Goal: Information Seeking & Learning: Learn about a topic

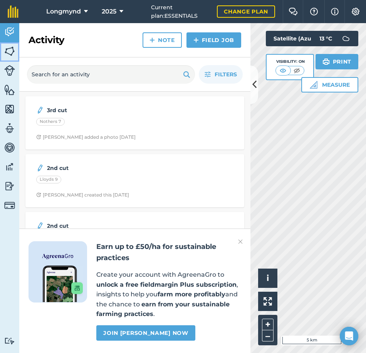
click at [10, 48] on img at bounding box center [9, 51] width 11 height 12
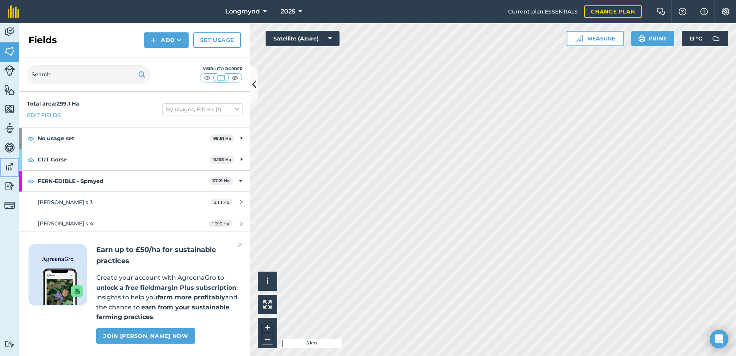
click at [4, 164] on img at bounding box center [9, 167] width 11 height 12
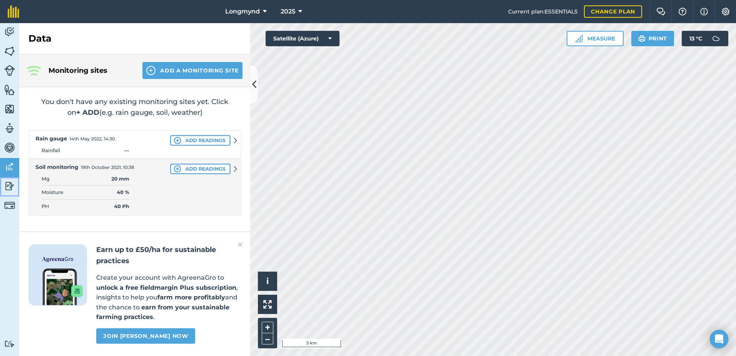
click at [13, 186] on img at bounding box center [9, 186] width 11 height 12
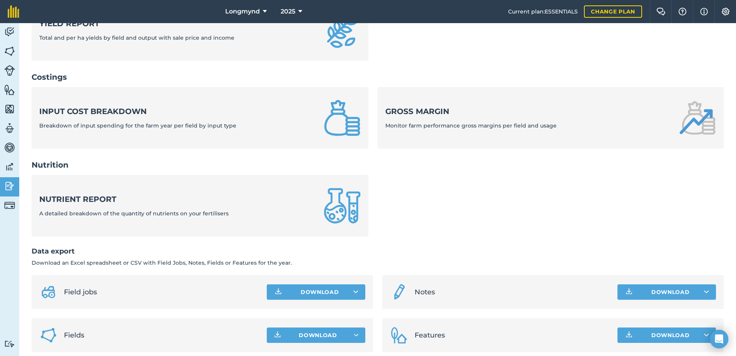
scroll to position [258, 0]
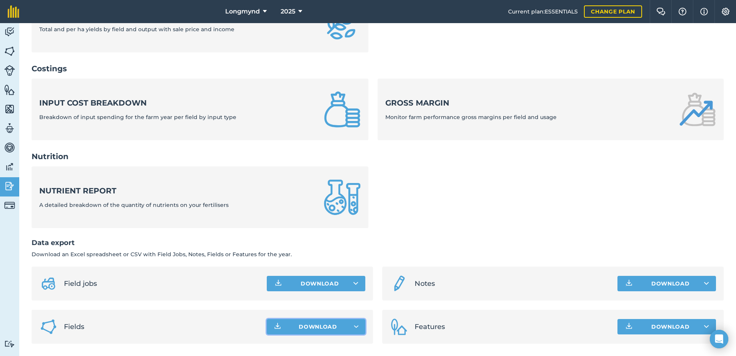
click at [355, 321] on button "Download" at bounding box center [316, 326] width 99 height 15
click at [8, 55] on img at bounding box center [9, 51] width 11 height 12
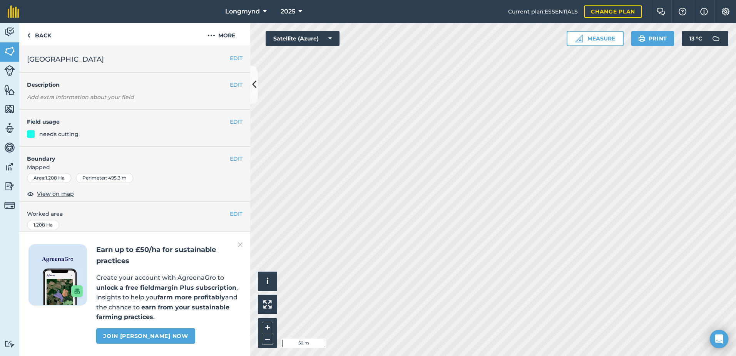
click at [238, 244] on img at bounding box center [240, 244] width 5 height 9
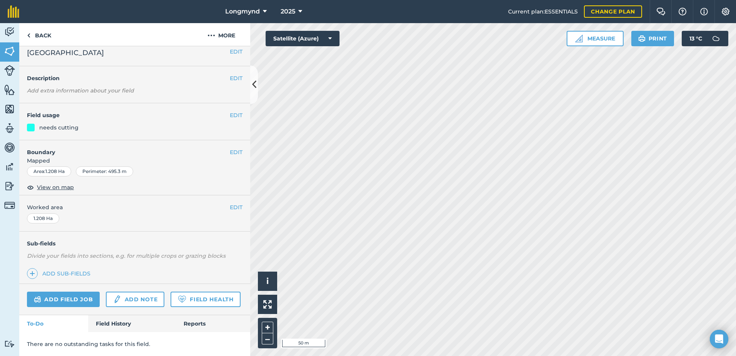
scroll to position [28, 0]
click at [119, 326] on link "Field History" at bounding box center [131, 323] width 87 height 17
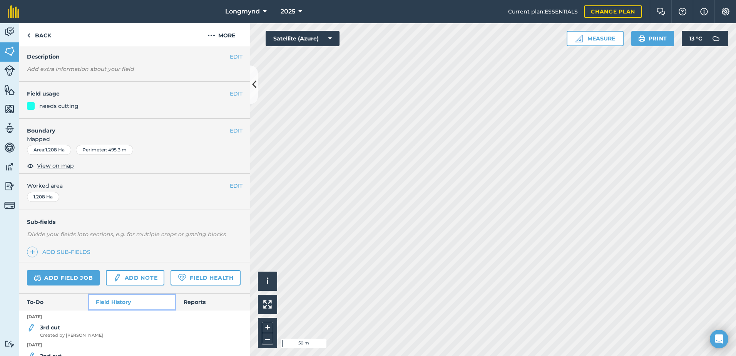
scroll to position [125, 0]
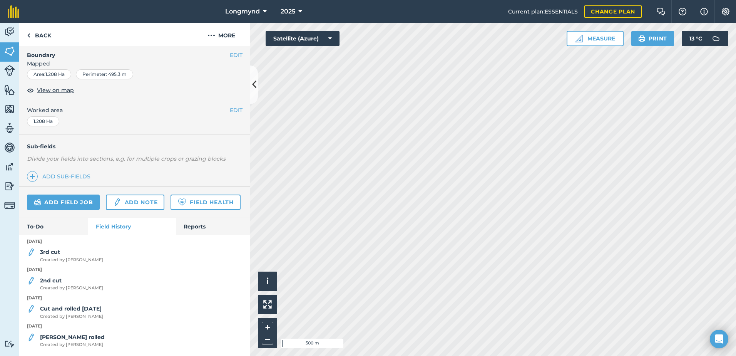
click at [365, 2] on div "Longmynd 2025 Current plan : ESSENTIALS Change plan Farm Chat Help Info Setting…" at bounding box center [368, 178] width 736 height 356
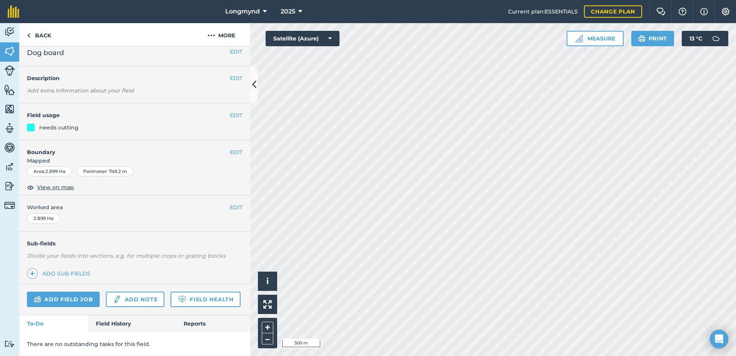
scroll to position [28, 0]
click at [28, 42] on link "Back" at bounding box center [39, 34] width 40 height 23
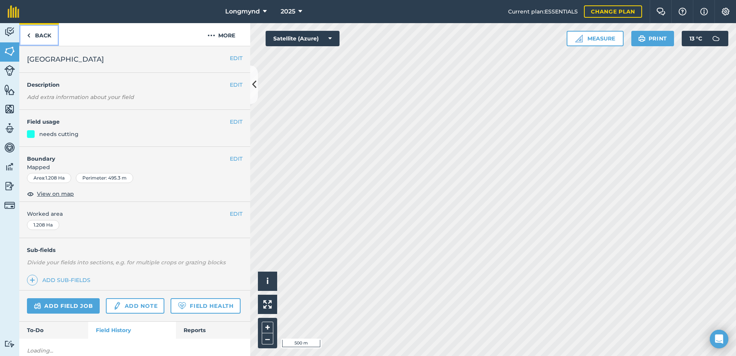
click at [39, 37] on link "Back" at bounding box center [39, 34] width 40 height 23
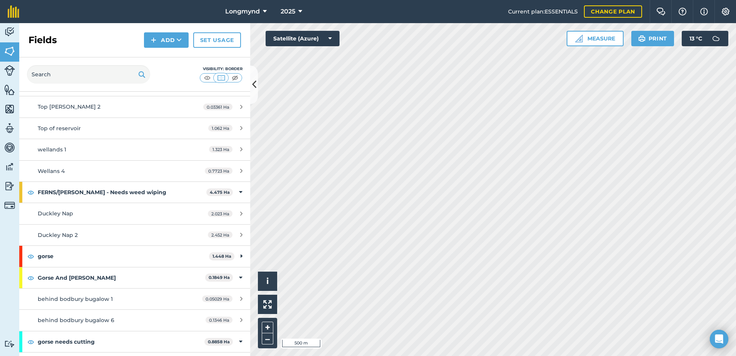
scroll to position [603, 0]
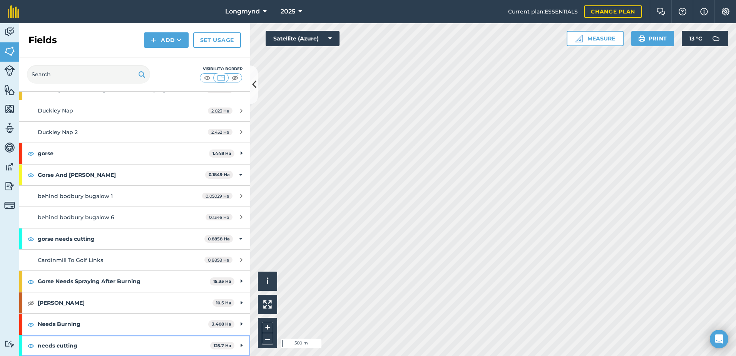
click at [114, 346] on strong "needs cutting" at bounding box center [124, 345] width 172 height 21
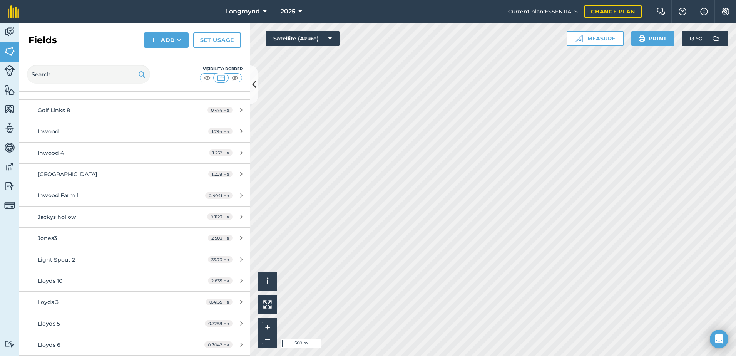
scroll to position [1412, 0]
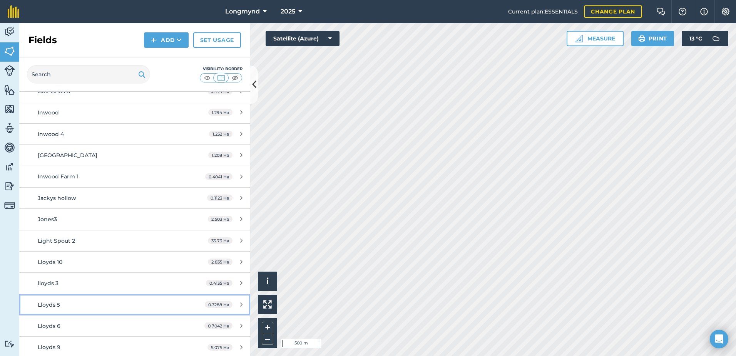
click at [108, 303] on div "Lloyds 5" at bounding box center [110, 304] width 145 height 8
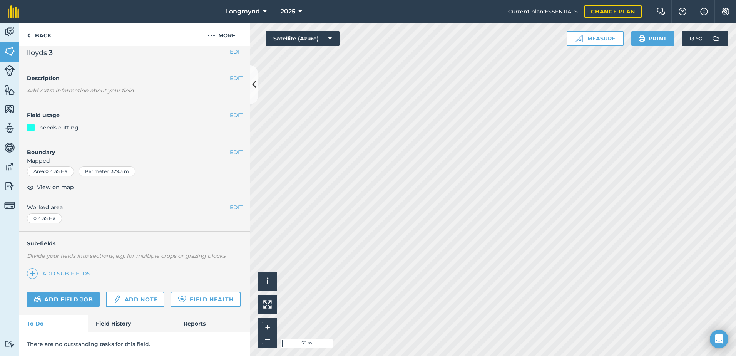
scroll to position [28, 0]
click at [116, 321] on link "Field History" at bounding box center [131, 323] width 87 height 17
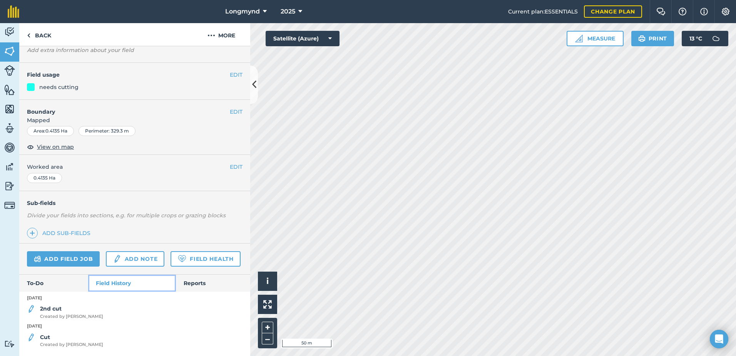
scroll to position [69, 0]
